Goal: Information Seeking & Learning: Understand process/instructions

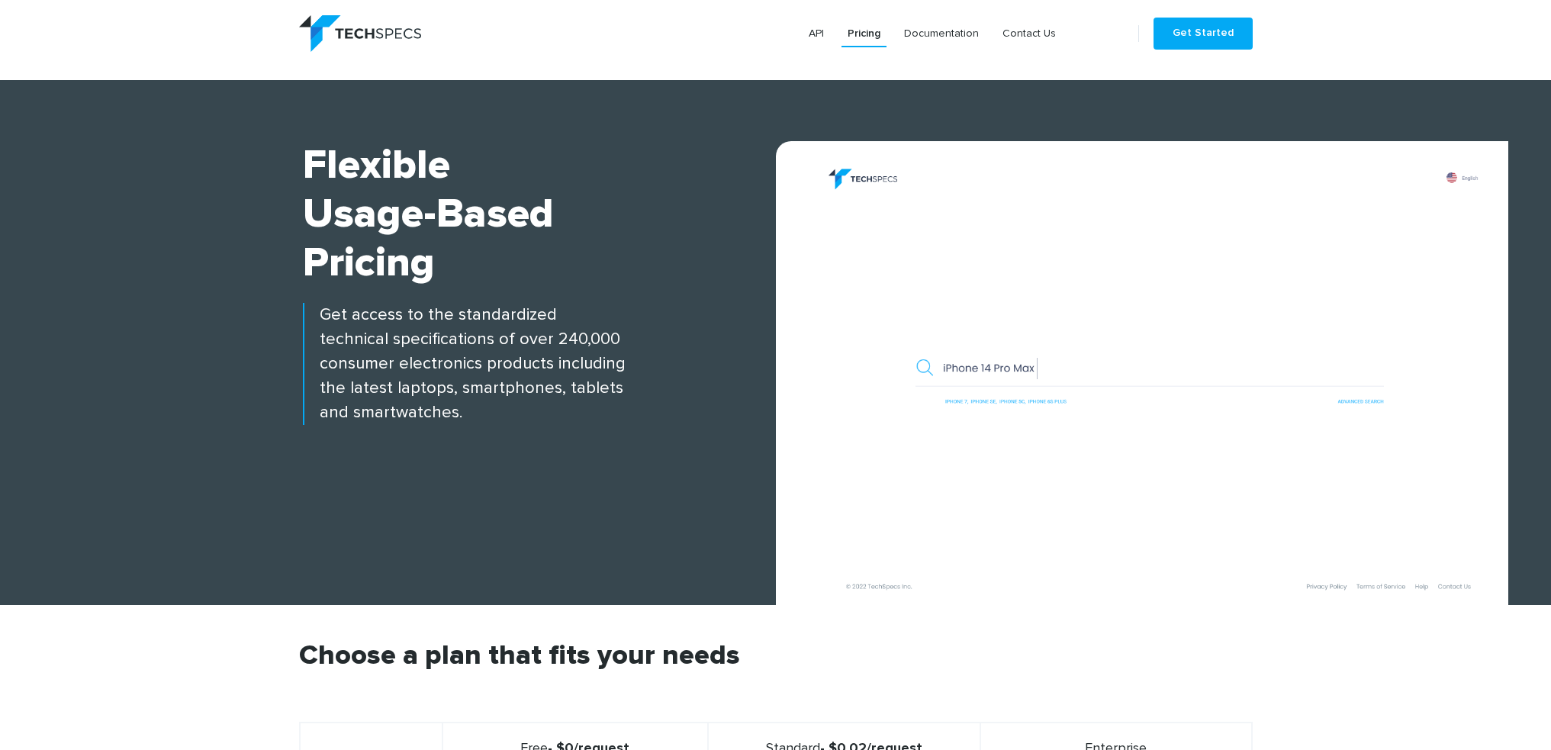
scroll to position [534, 0]
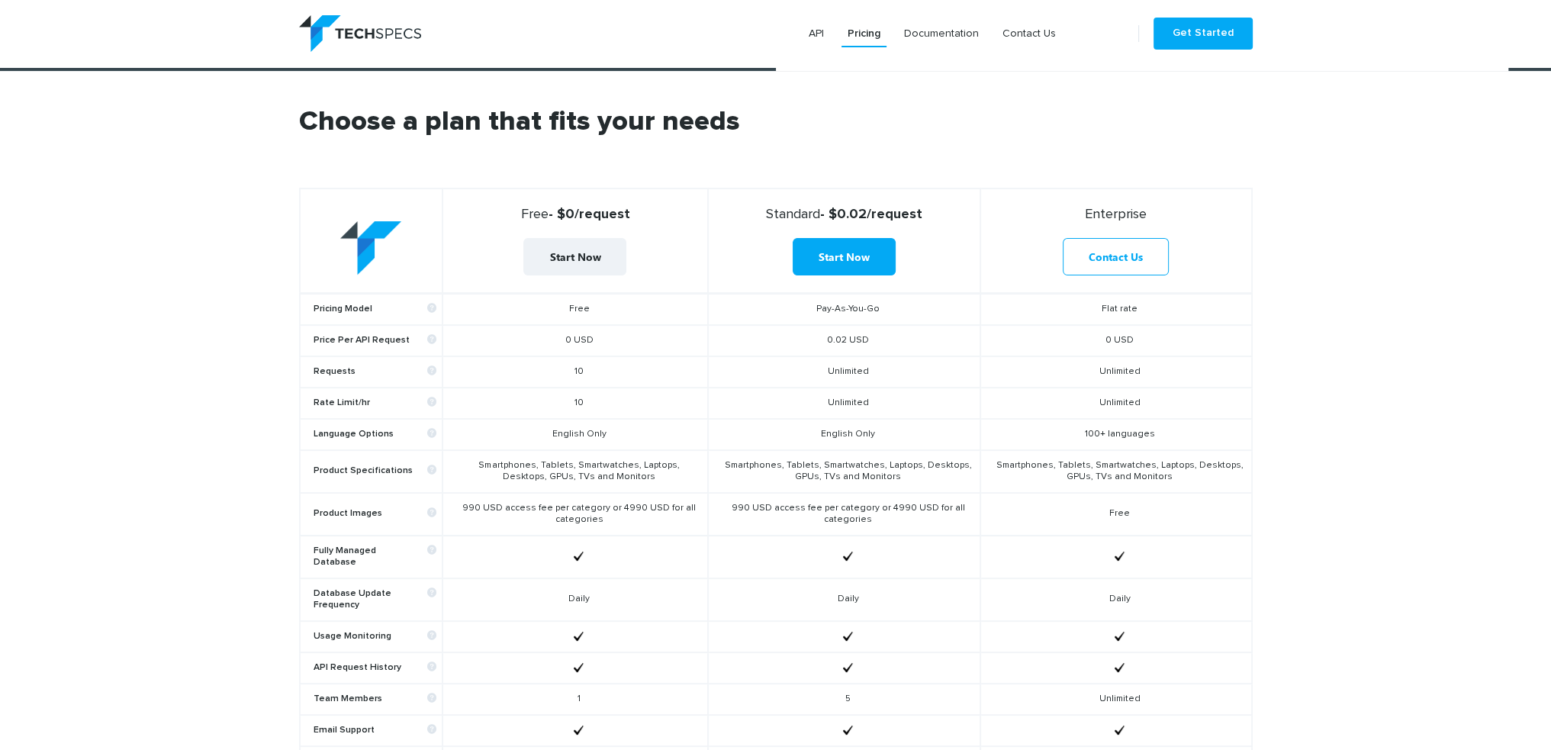
click at [790, 210] on span "Standard" at bounding box center [793, 215] width 54 height 14
click at [892, 338] on td "0.02 USD" at bounding box center [844, 340] width 272 height 31
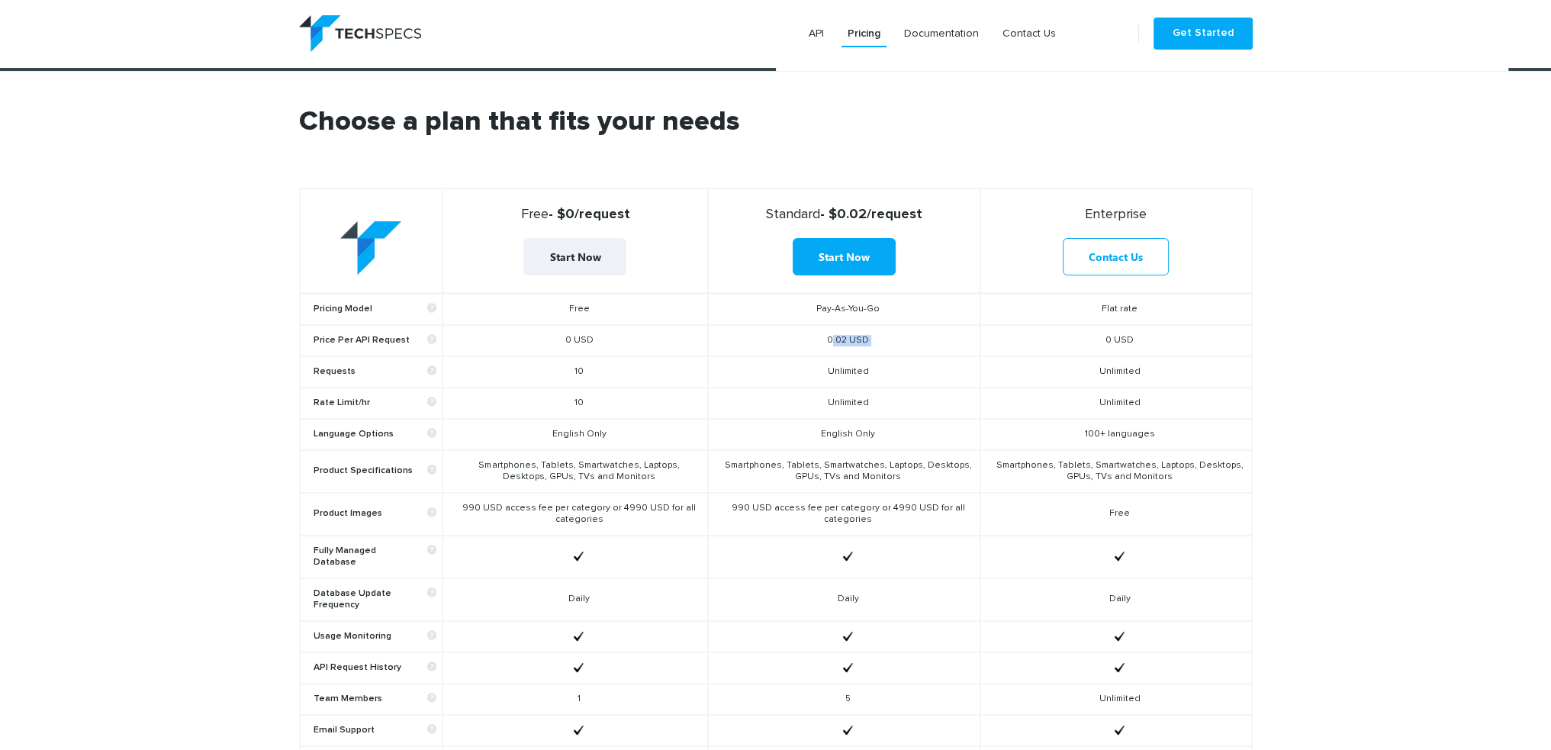
click at [892, 338] on td "0.02 USD" at bounding box center [844, 340] width 272 height 31
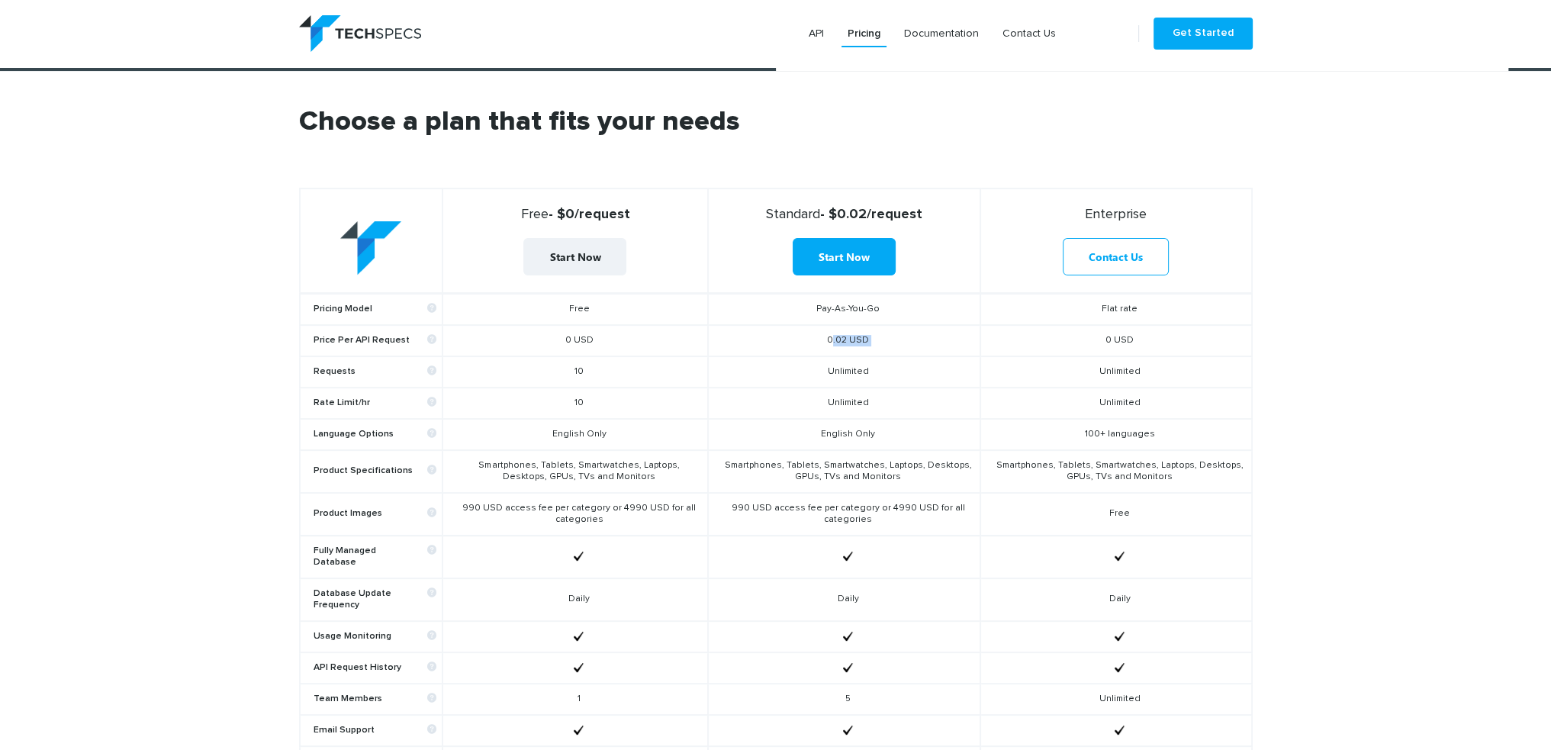
click at [892, 338] on td "0.02 USD" at bounding box center [844, 340] width 272 height 31
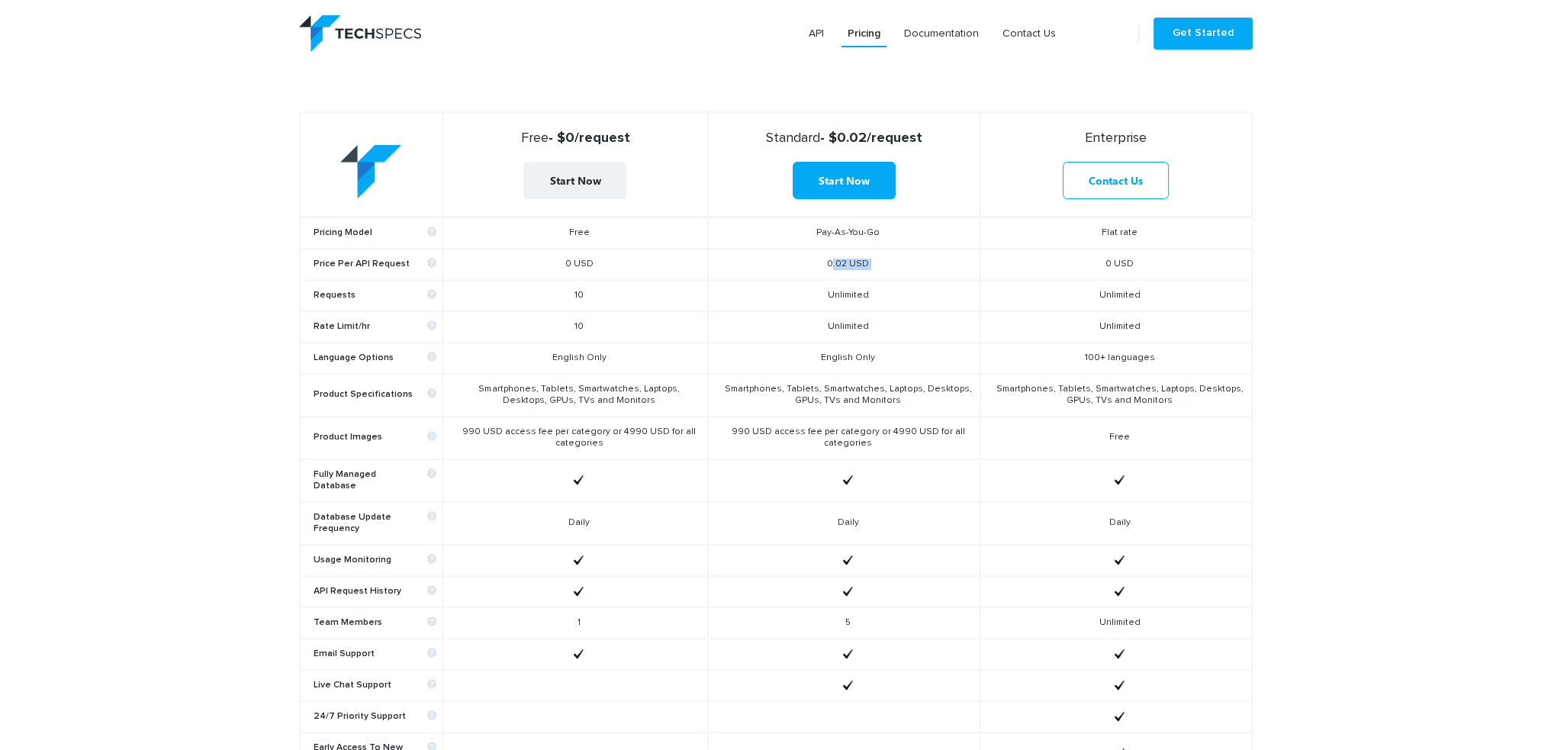
drag, startPoint x: 769, startPoint y: 282, endPoint x: 923, endPoint y: 336, distance: 163.1
click at [923, 336] on tbody "Pricing Model Free Pay-As-You-Go Flat rate Price Per API Request 0 USD 0.02 USD…" at bounding box center [776, 512] width 952 height 590
click at [924, 336] on td "Unlimited" at bounding box center [844, 326] width 272 height 31
drag, startPoint x: 924, startPoint y: 336, endPoint x: 799, endPoint y: 285, distance: 134.9
click at [799, 285] on tbody "Pricing Model Free Pay-As-You-Go Flat rate Price Per API Request 0 USD 0.02 USD…" at bounding box center [776, 512] width 952 height 590
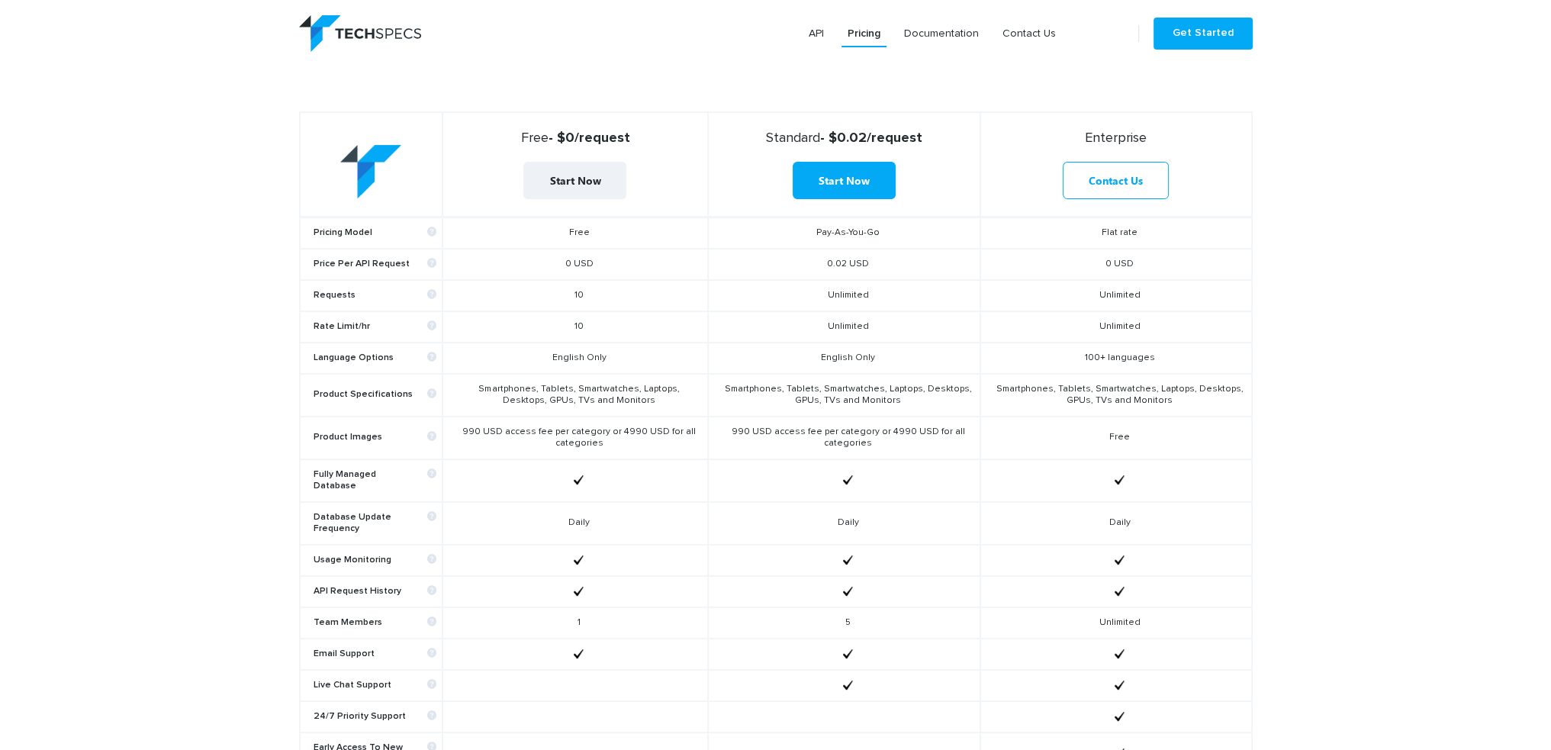
click at [799, 285] on td "Unlimited" at bounding box center [844, 295] width 272 height 31
drag, startPoint x: 799, startPoint y: 285, endPoint x: 891, endPoint y: 352, distance: 114.2
click at [891, 352] on tbody "Pricing Model Free Pay-As-You-Go Flat rate Price Per API Request 0 USD 0.02 USD…" at bounding box center [776, 512] width 952 height 590
click at [885, 352] on td "English Only" at bounding box center [844, 358] width 272 height 31
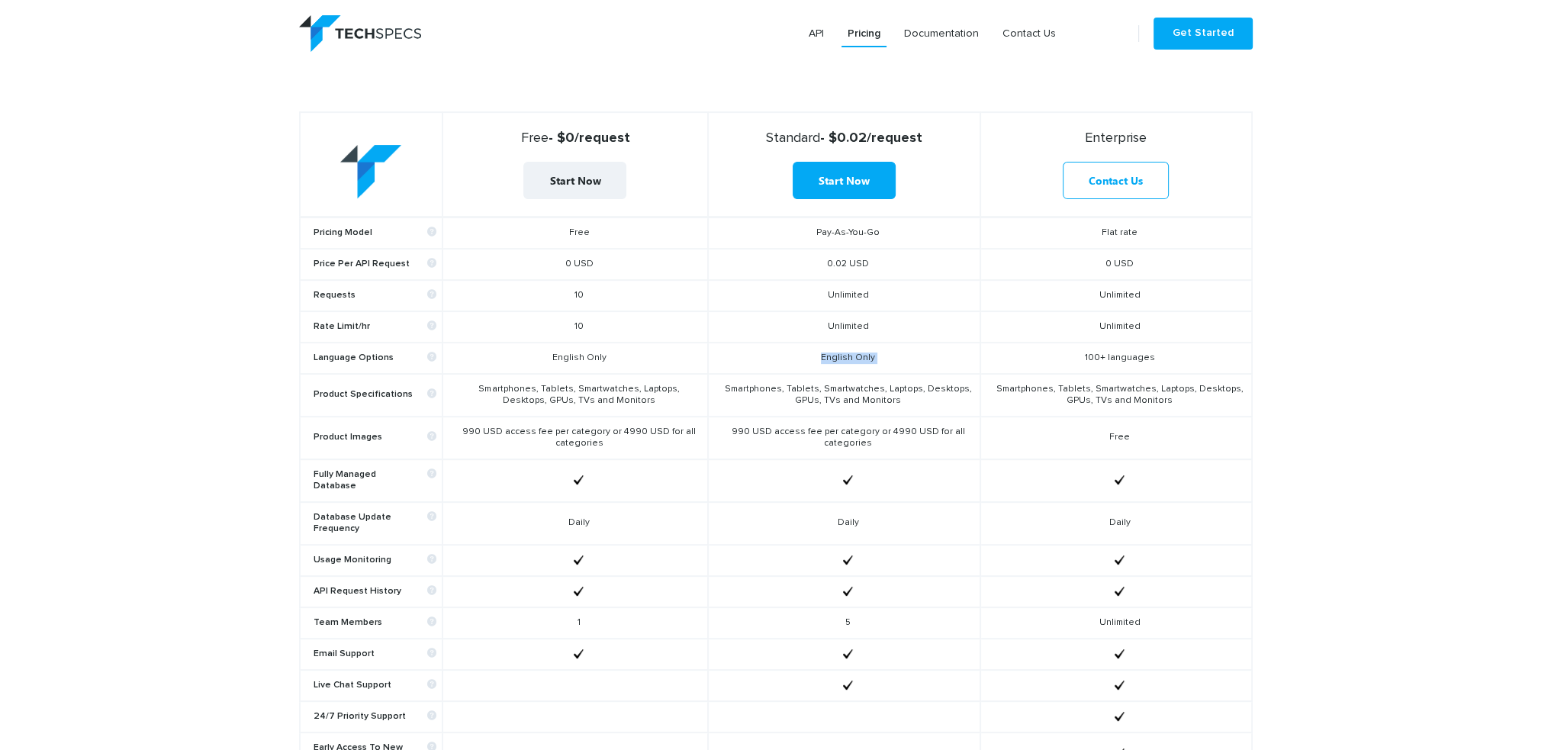
click at [885, 352] on td "English Only" at bounding box center [844, 358] width 272 height 31
click at [856, 403] on td "Smartphones, Tablets, Smartwatches, Laptops, Desktops, GPUs, TVs and Monitors" at bounding box center [844, 395] width 272 height 43
click at [856, 404] on td "Smartphones, Tablets, Smartwatches, Laptops, Desktops, GPUs, TVs and Monitors" at bounding box center [844, 395] width 272 height 43
click at [864, 437] on td "990 USD access fee per category or 4990 USD for all categories" at bounding box center [844, 438] width 272 height 43
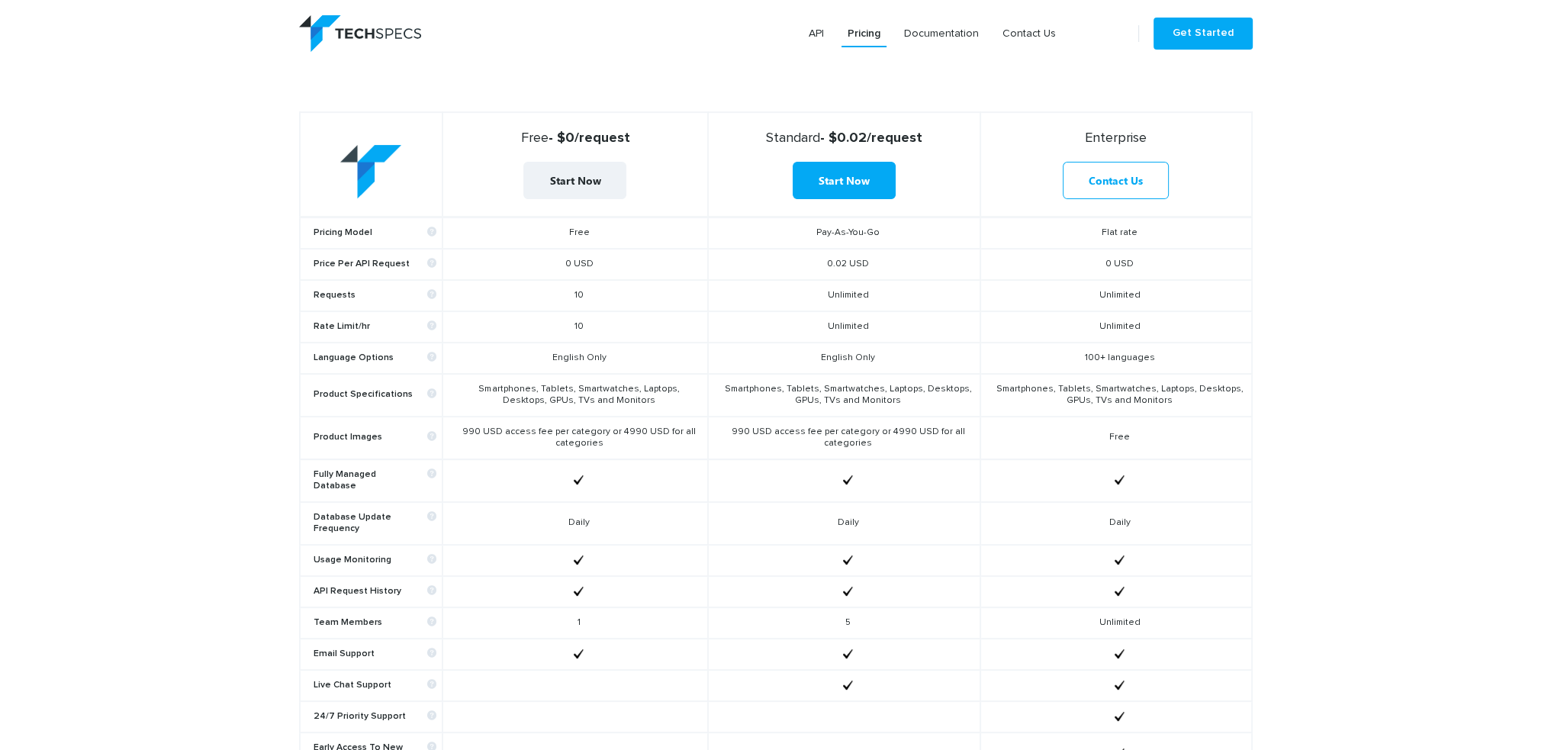
click at [864, 436] on td "990 USD access fee per category or 4990 USD for all categories" at bounding box center [844, 438] width 272 height 43
click at [844, 502] on td "Daily" at bounding box center [844, 523] width 272 height 43
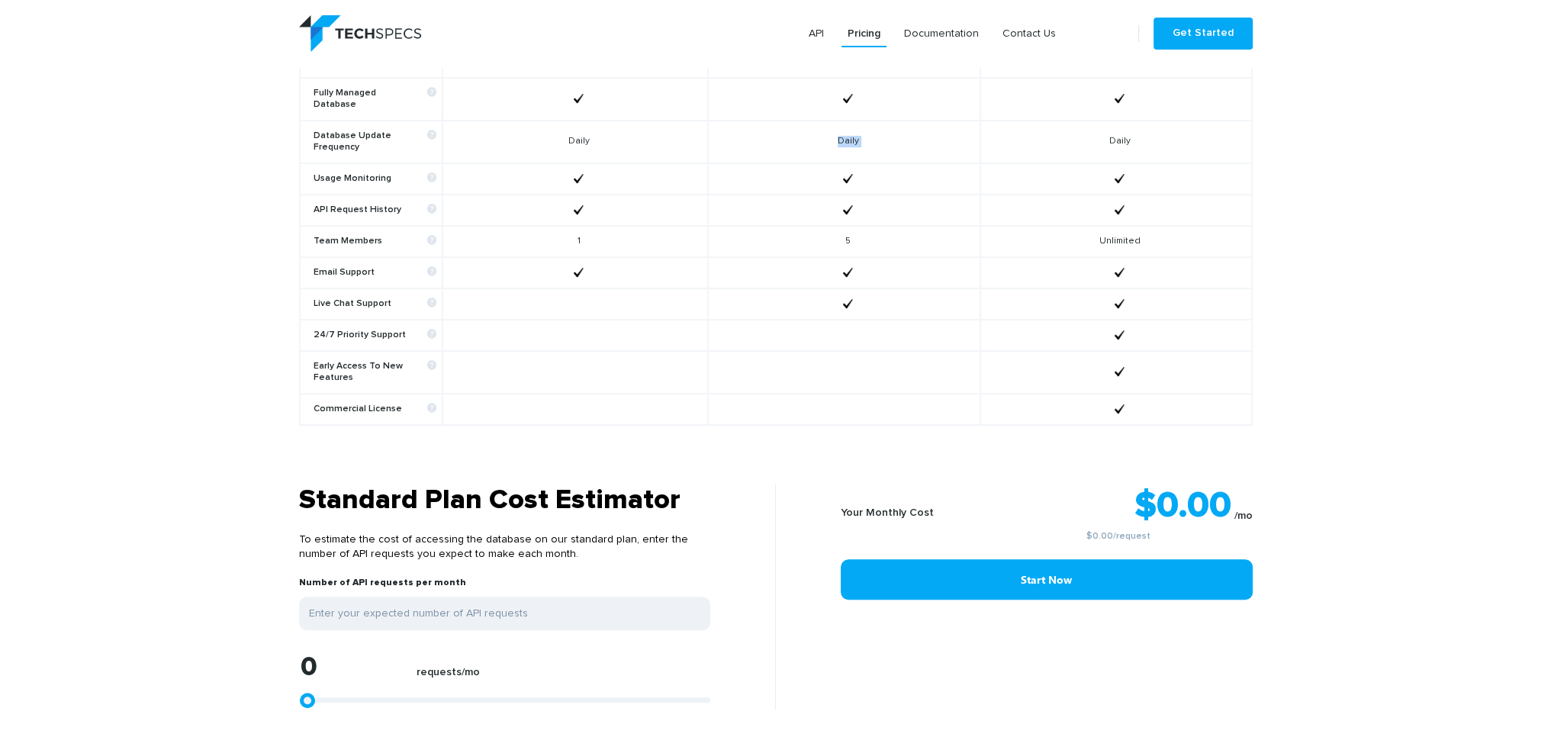
scroll to position [1068, 0]
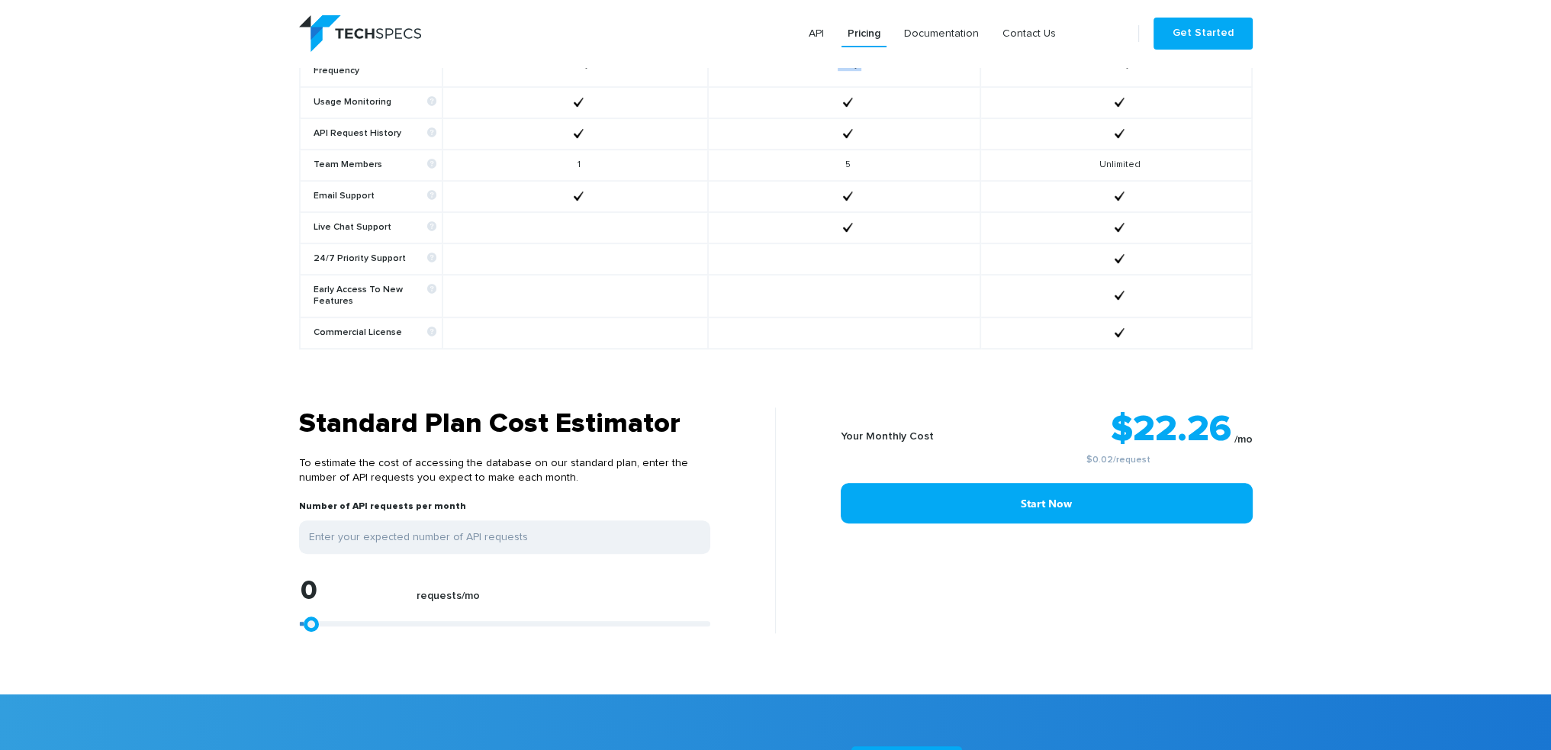
type input "1113"
type input "3525"
type input "5380"
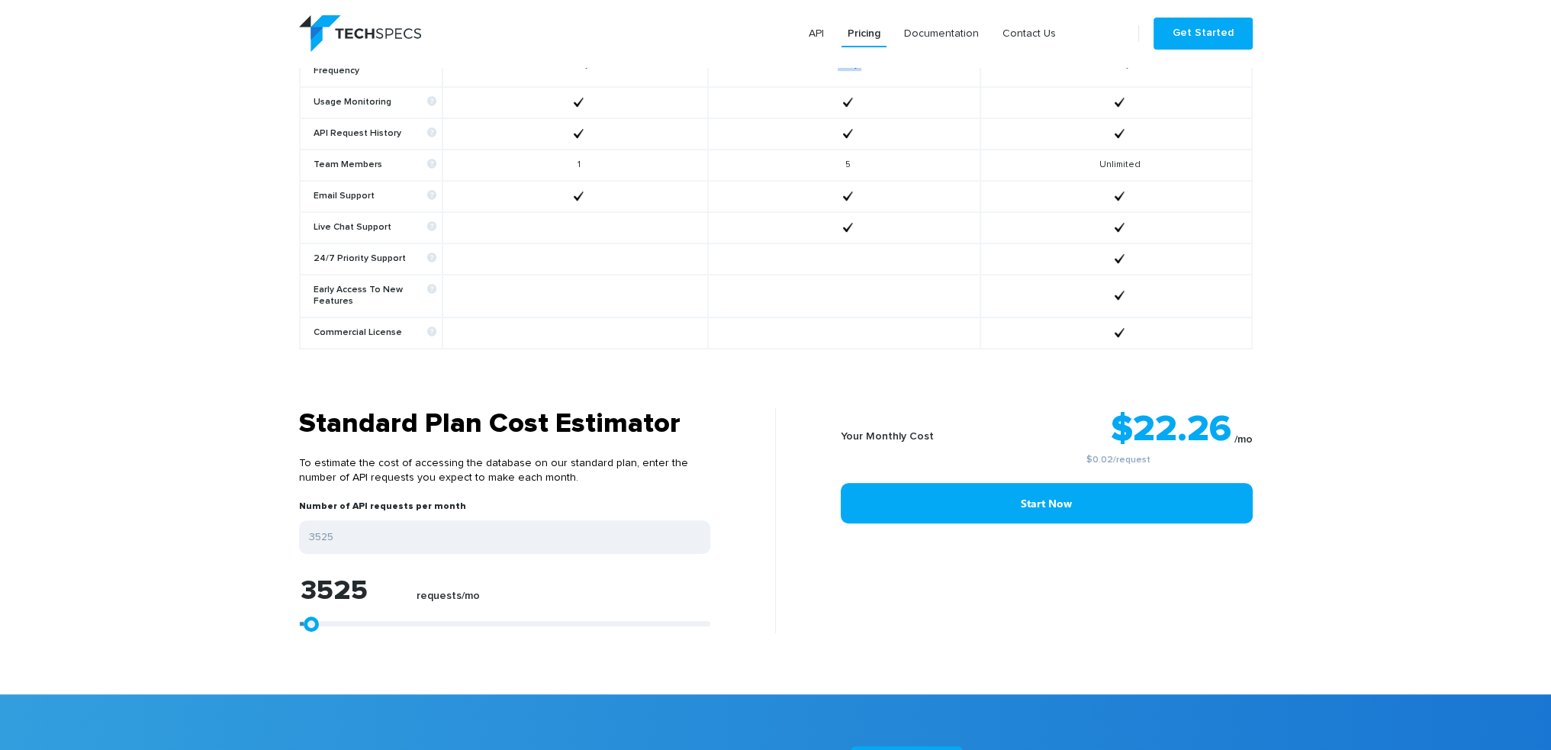
type input "5380"
type input "6679"
type input "7421"
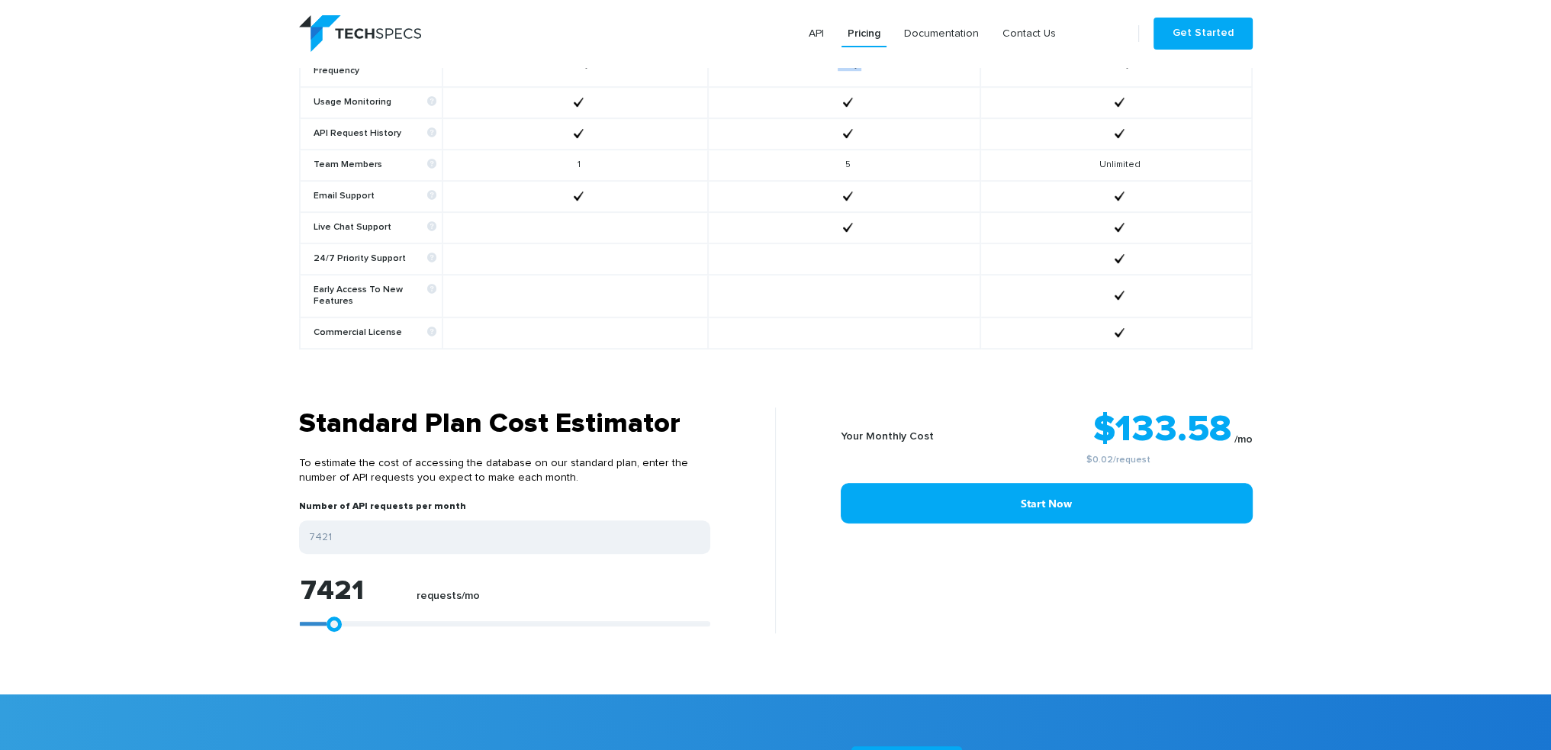
type input "7607"
type input "8163"
type input "8349"
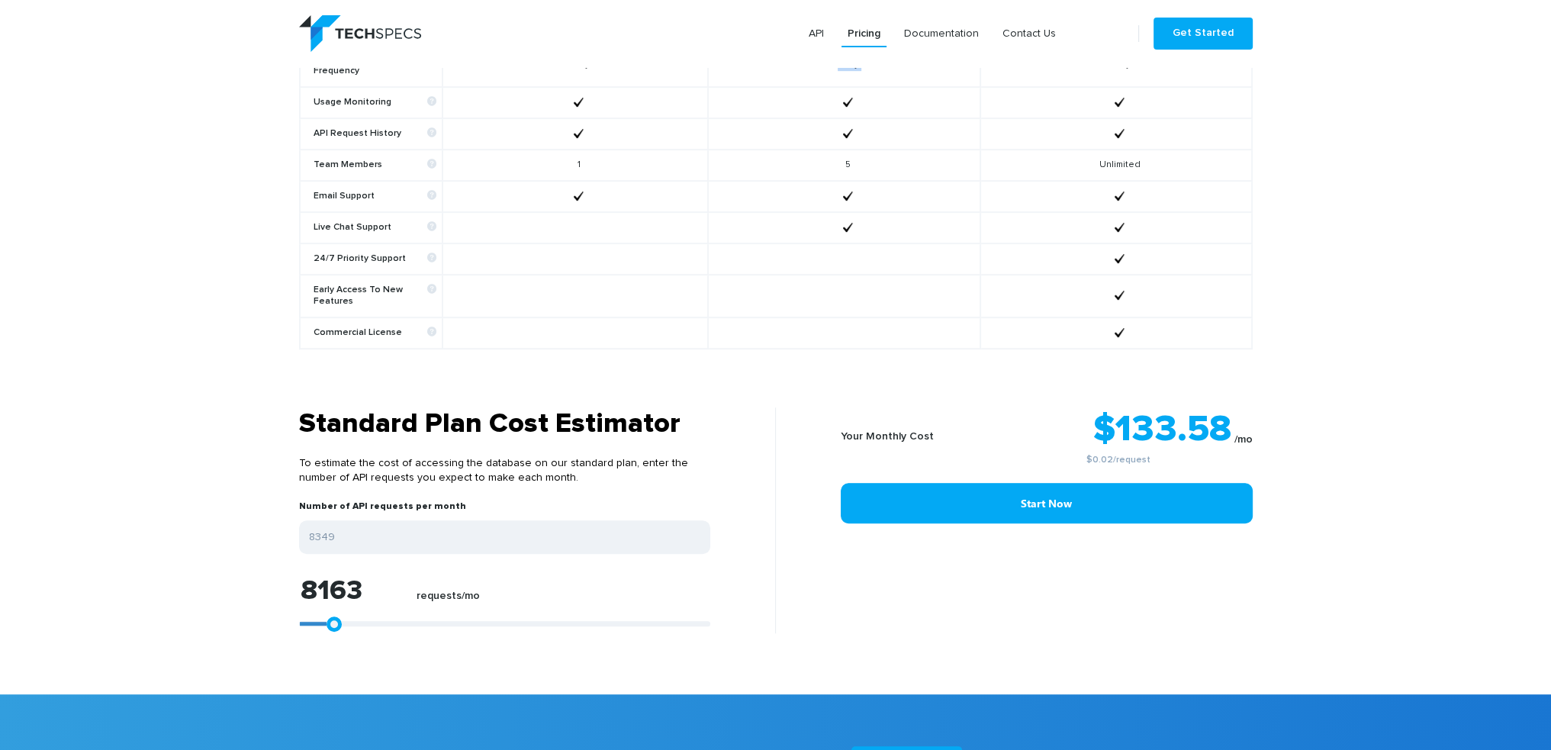
type input "8349"
type input "8534"
type input "8720"
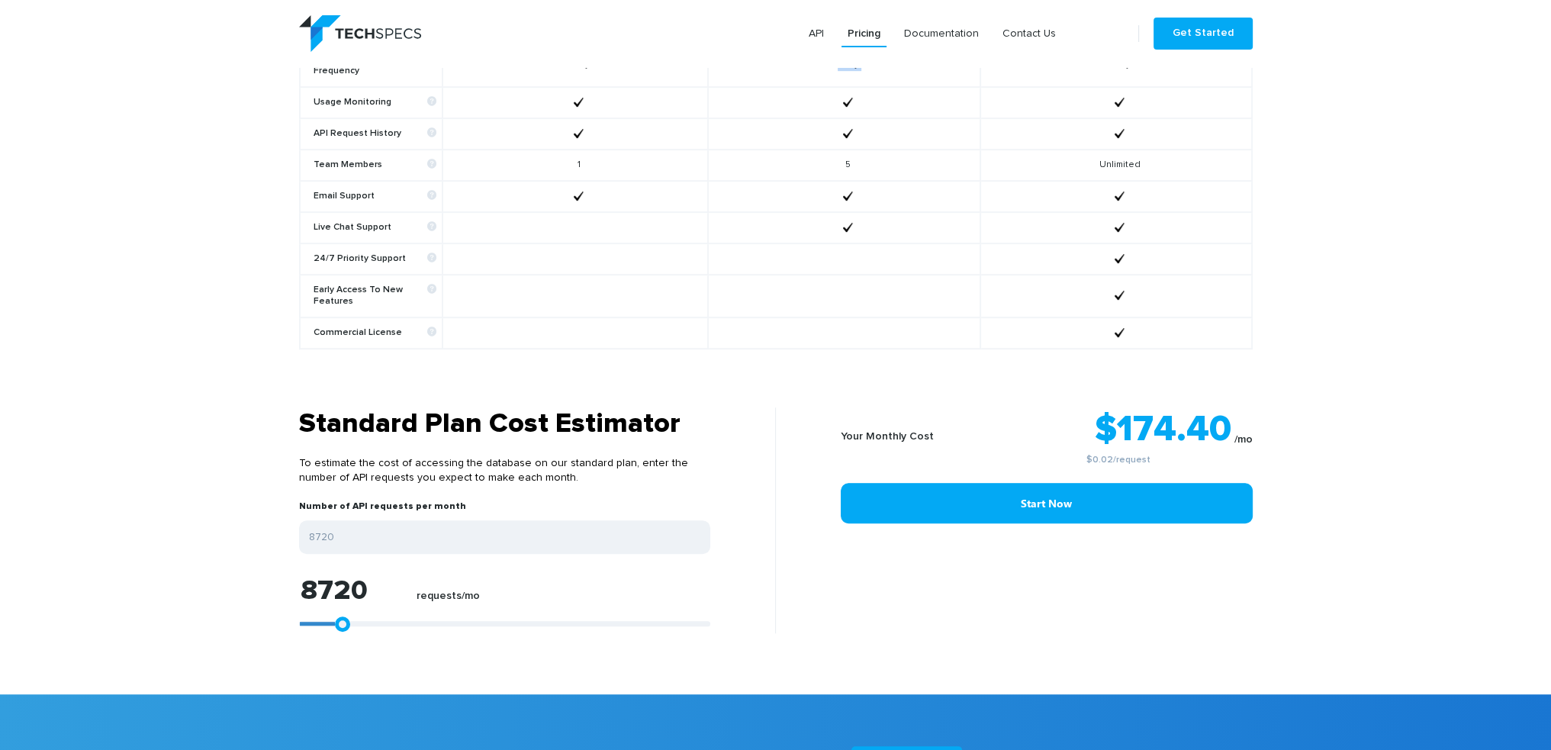
type input "8349"
type input "7792"
type input "7607"
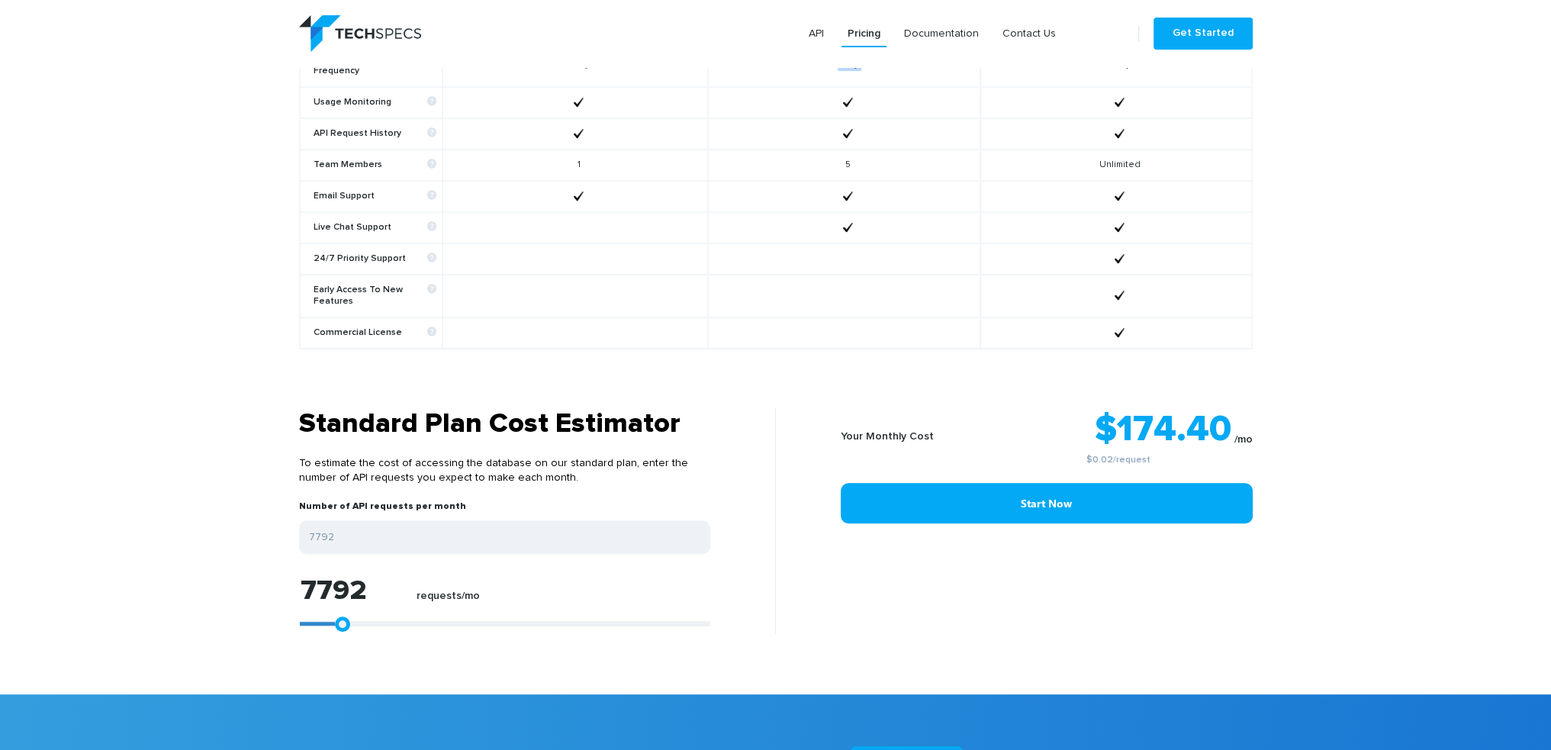
type input "7607"
type input "7421"
type input "7050"
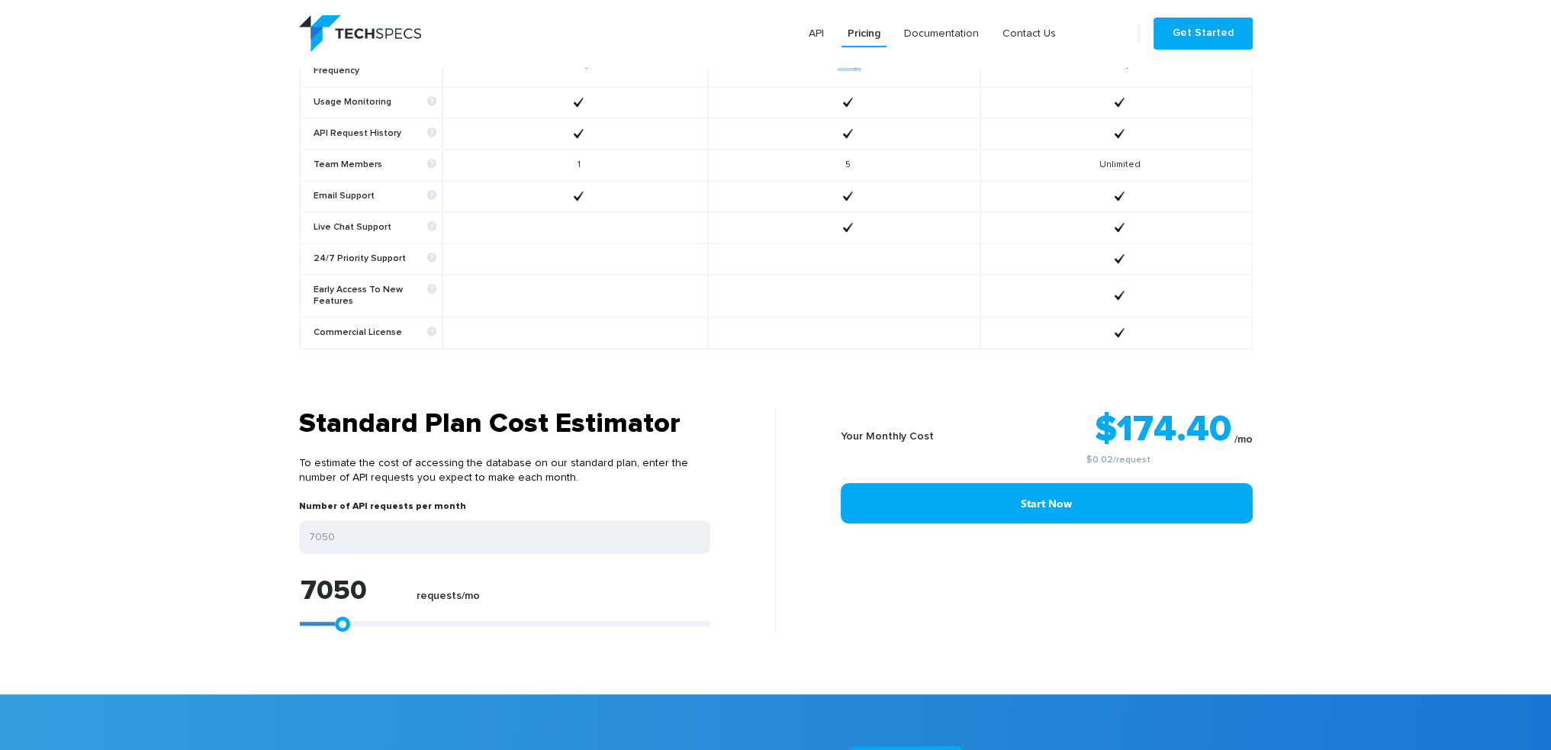
type input "6864"
type input "6679"
type input "6493"
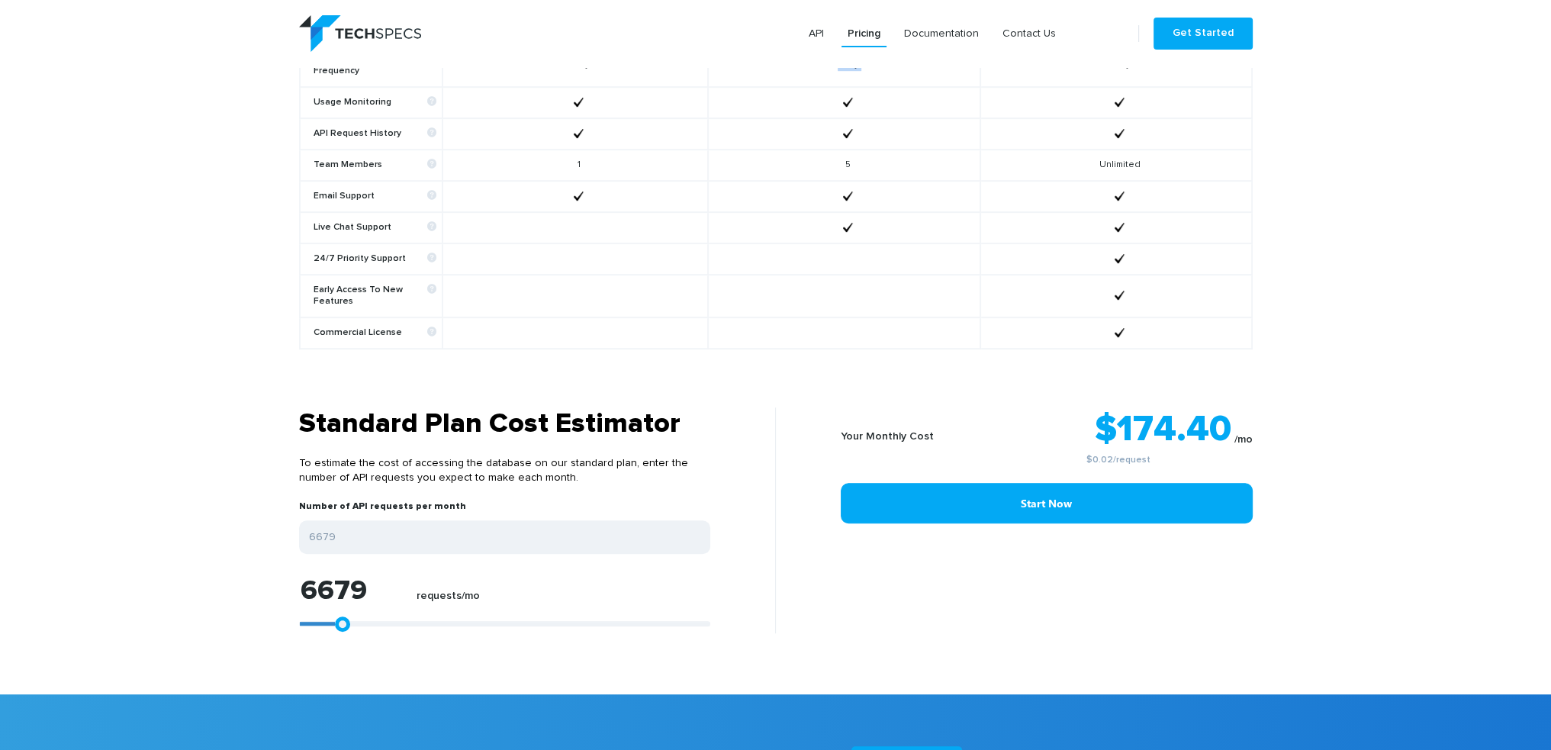
type input "6493"
type input "6308"
type input "6122"
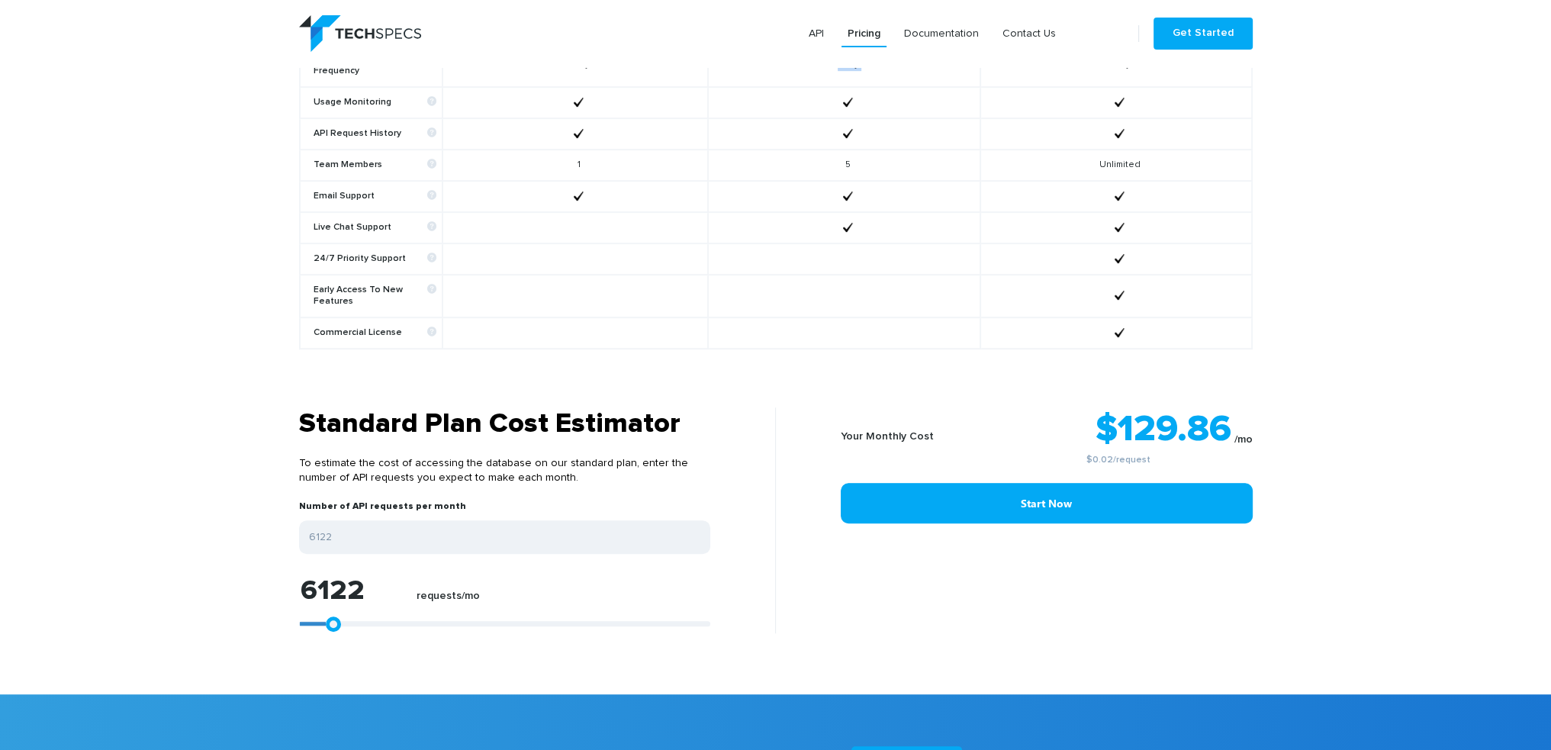
type input "5751"
type input "5566"
type input "5380"
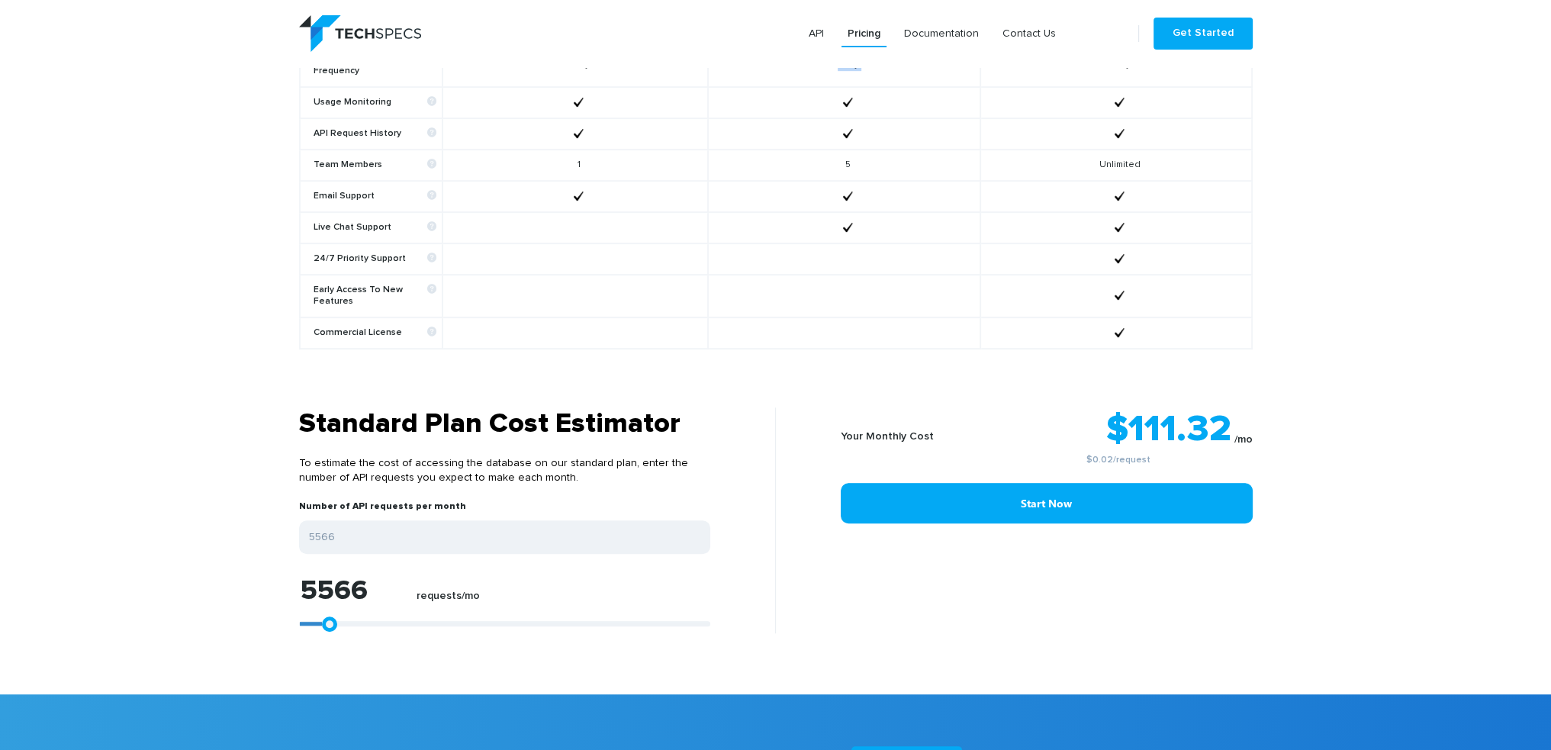
type input "5380"
drag, startPoint x: 306, startPoint y: 607, endPoint x: 324, endPoint y: 608, distance: 17.6
click at [324, 616] on link at bounding box center [328, 623] width 15 height 15
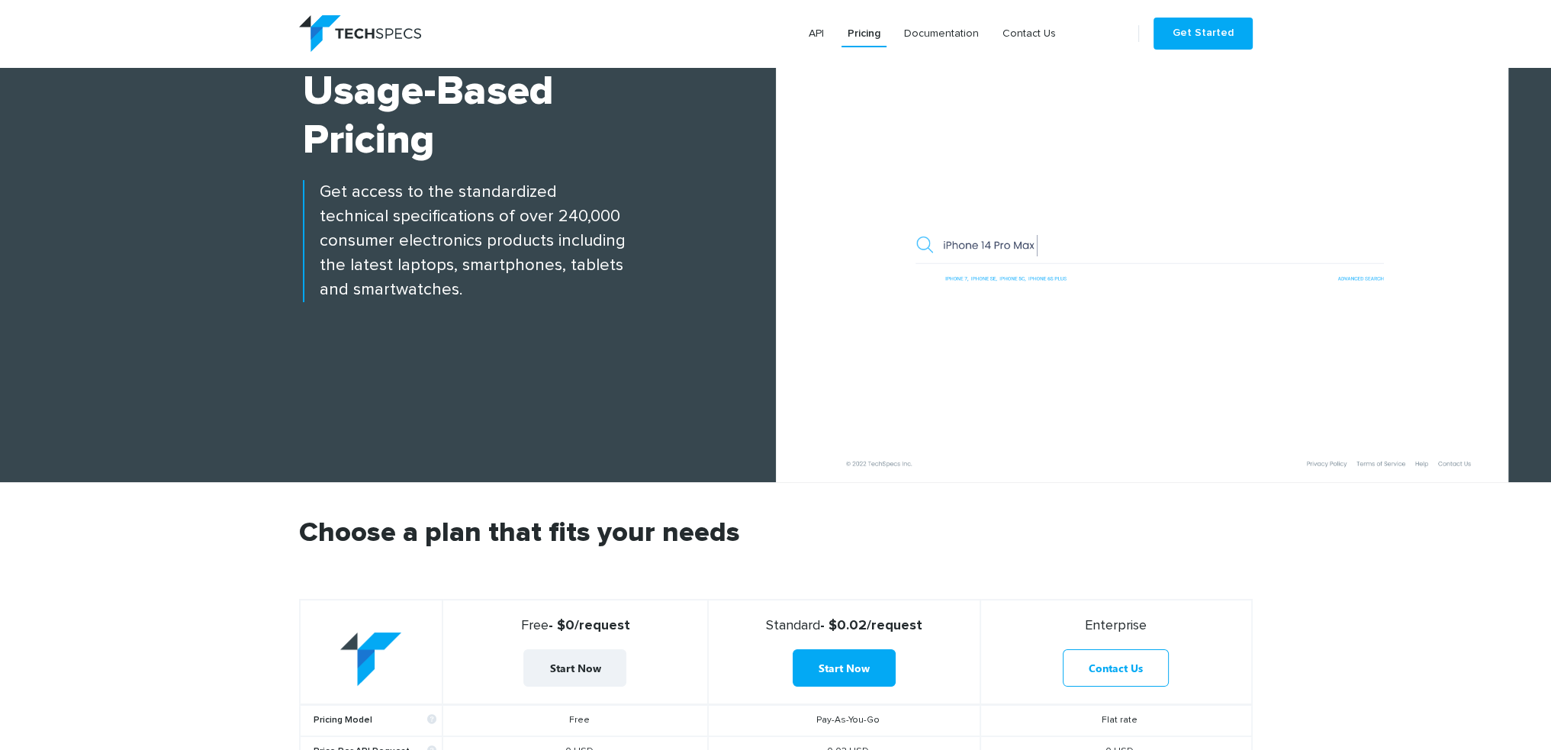
scroll to position [0, 0]
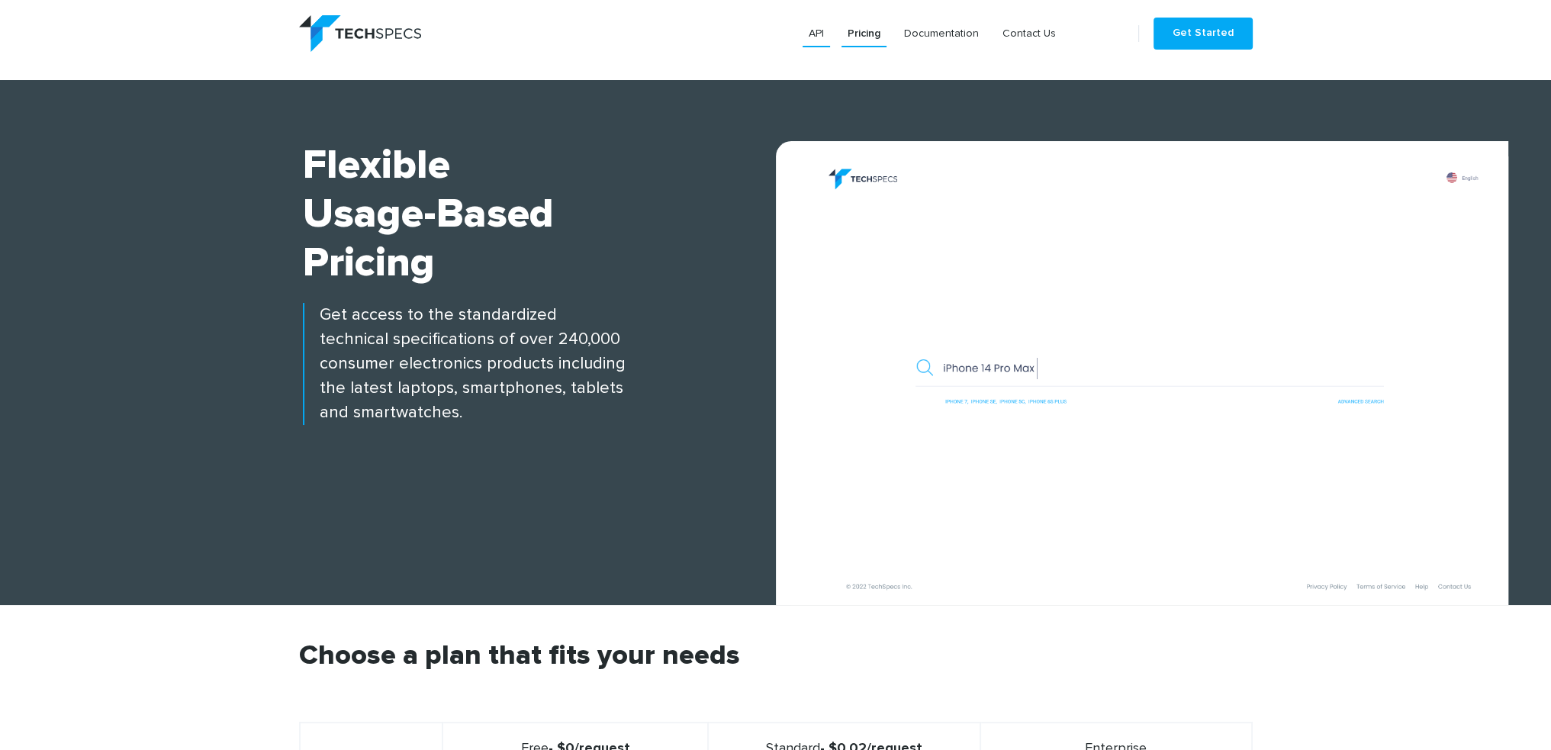
click at [829, 30] on link "API" at bounding box center [816, 33] width 27 height 27
